Goal: Task Accomplishment & Management: Use online tool/utility

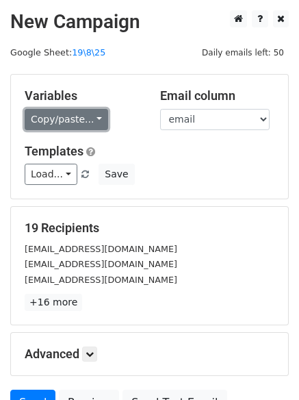
click at [71, 127] on link "Copy/paste..." at bounding box center [67, 119] width 84 height 21
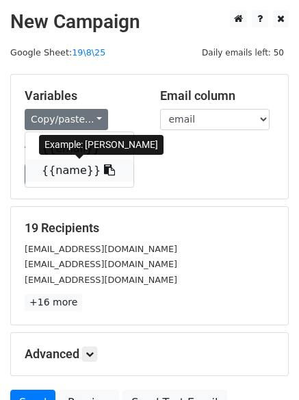
click at [70, 175] on link "{{name}}" at bounding box center [79, 171] width 108 height 22
